Goal: Browse casually

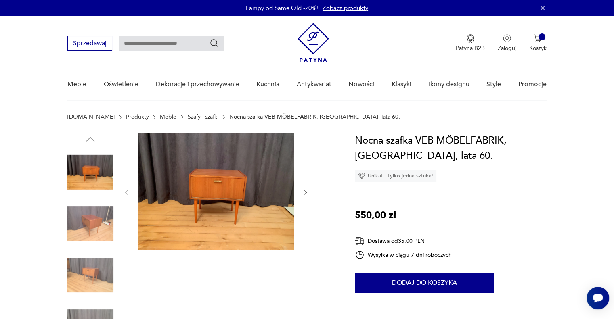
click at [223, 183] on img at bounding box center [216, 191] width 156 height 117
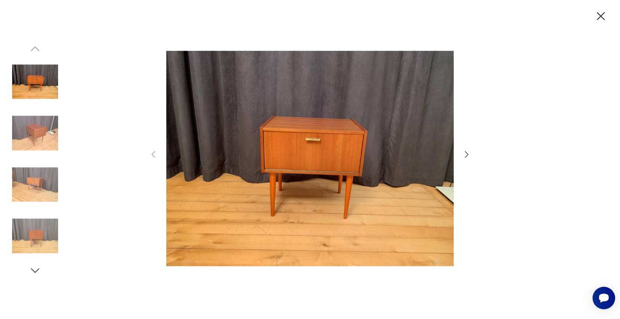
click at [462, 155] on icon "button" at bounding box center [467, 155] width 10 height 10
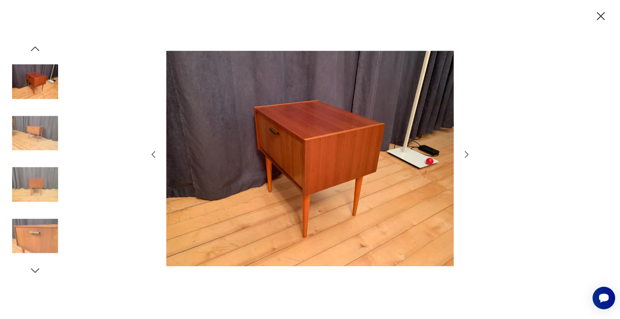
click at [600, 17] on icon "button" at bounding box center [601, 16] width 8 height 8
